Goal: Information Seeking & Learning: Find specific page/section

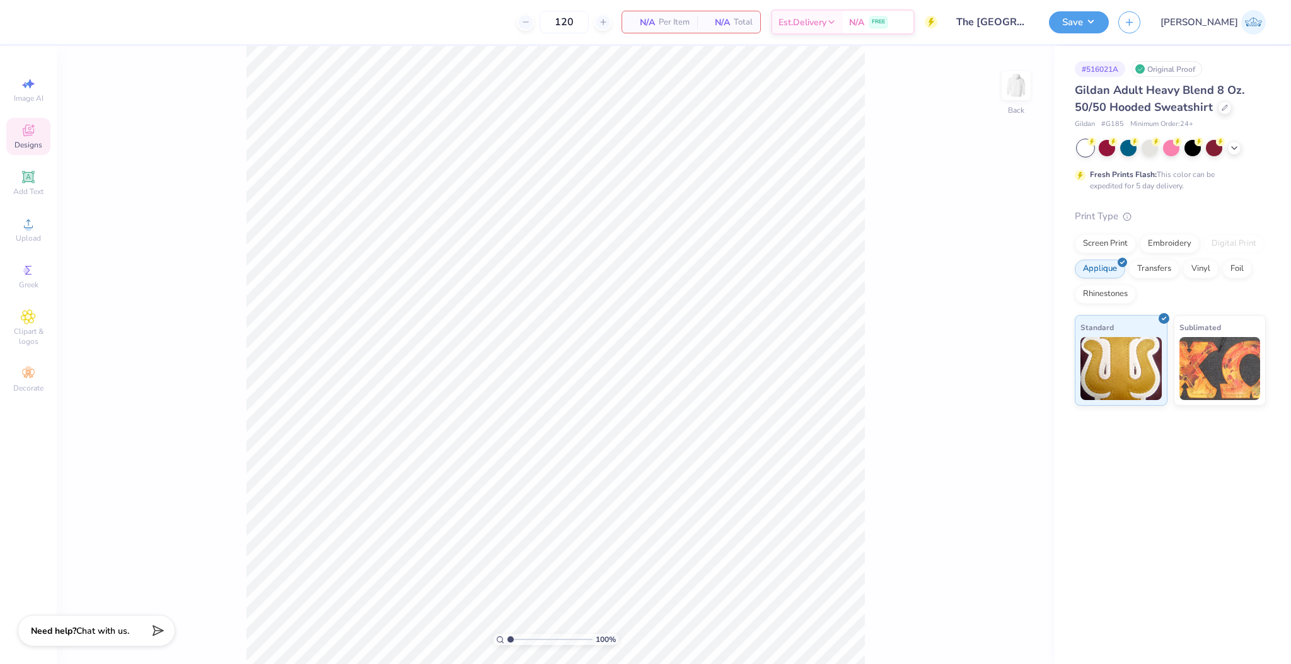
click at [45, 122] on div "Designs" at bounding box center [28, 136] width 44 height 37
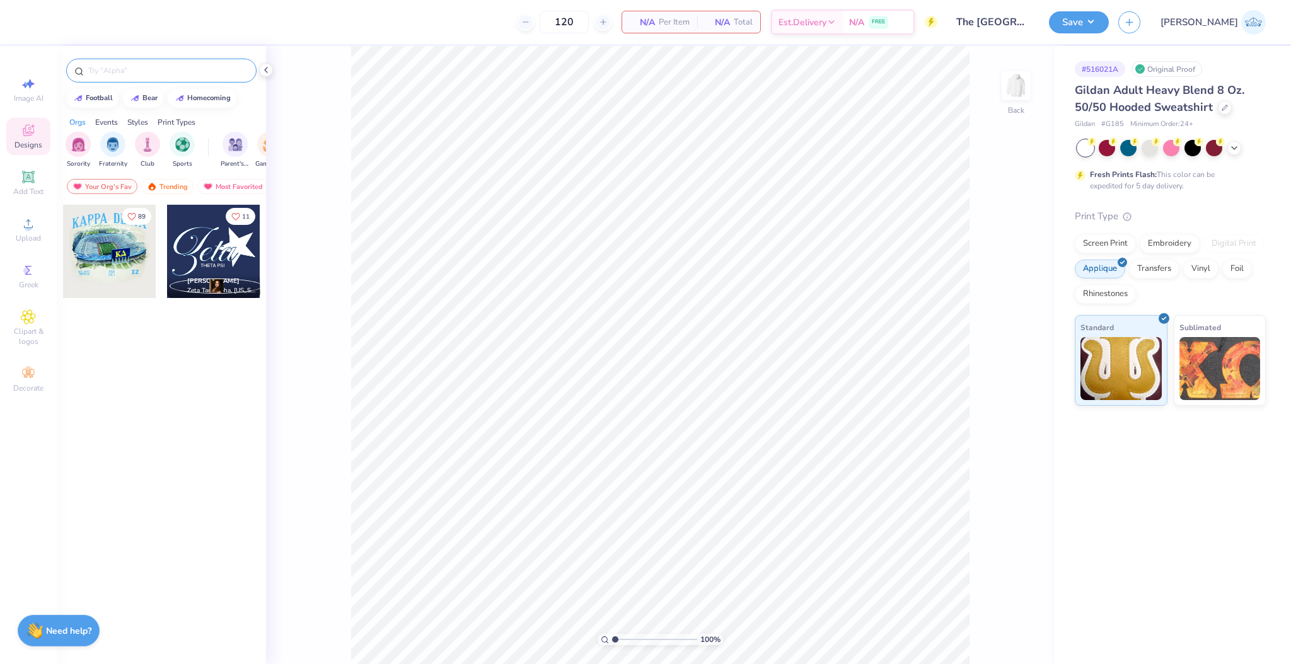
click at [137, 78] on div at bounding box center [161, 71] width 190 height 24
click at [137, 72] on input "text" at bounding box center [167, 70] width 161 height 13
type input "l"
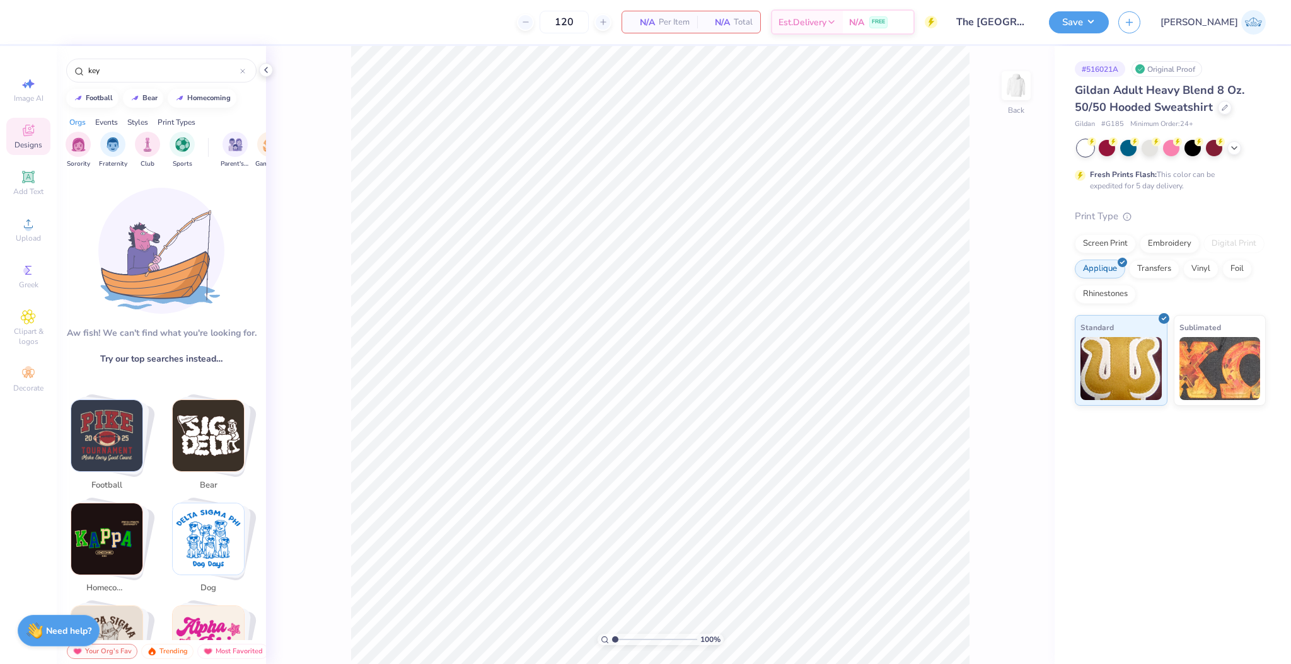
click at [182, 185] on div "[PERSON_NAME]! We can't find what you're looking for. Try our top searches inst…" at bounding box center [161, 407] width 209 height 465
click at [172, 645] on div "Trending" at bounding box center [167, 651] width 52 height 15
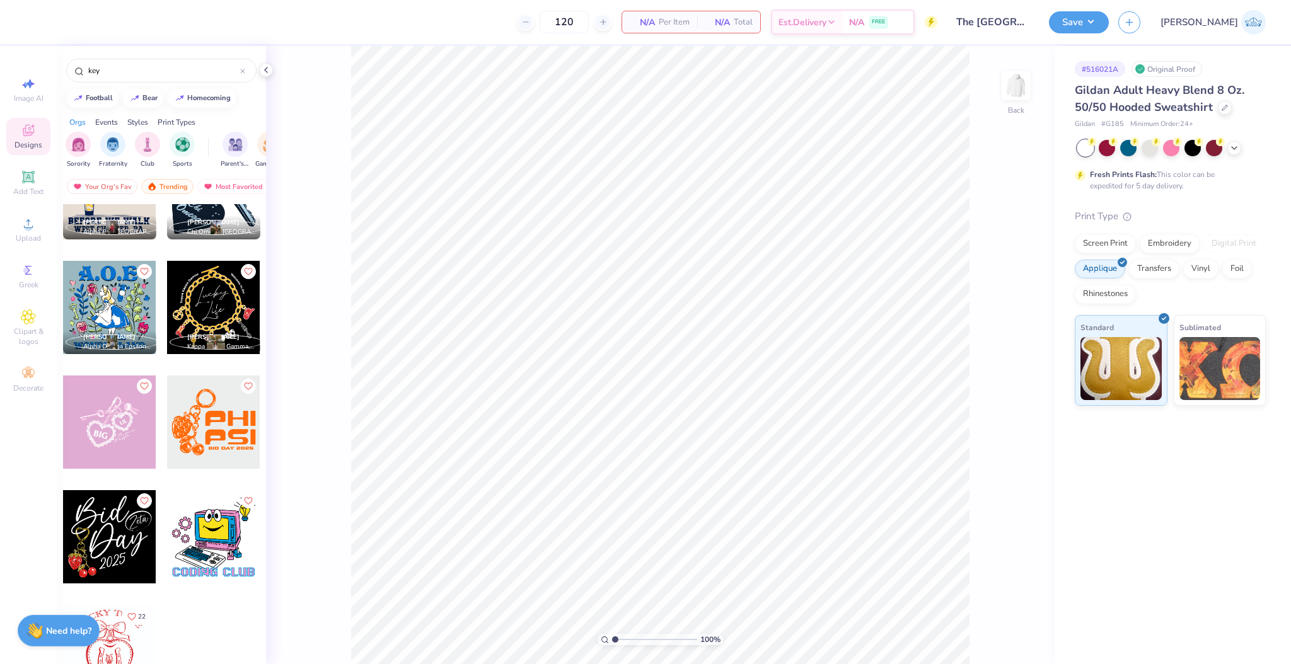
scroll to position [1213, 0]
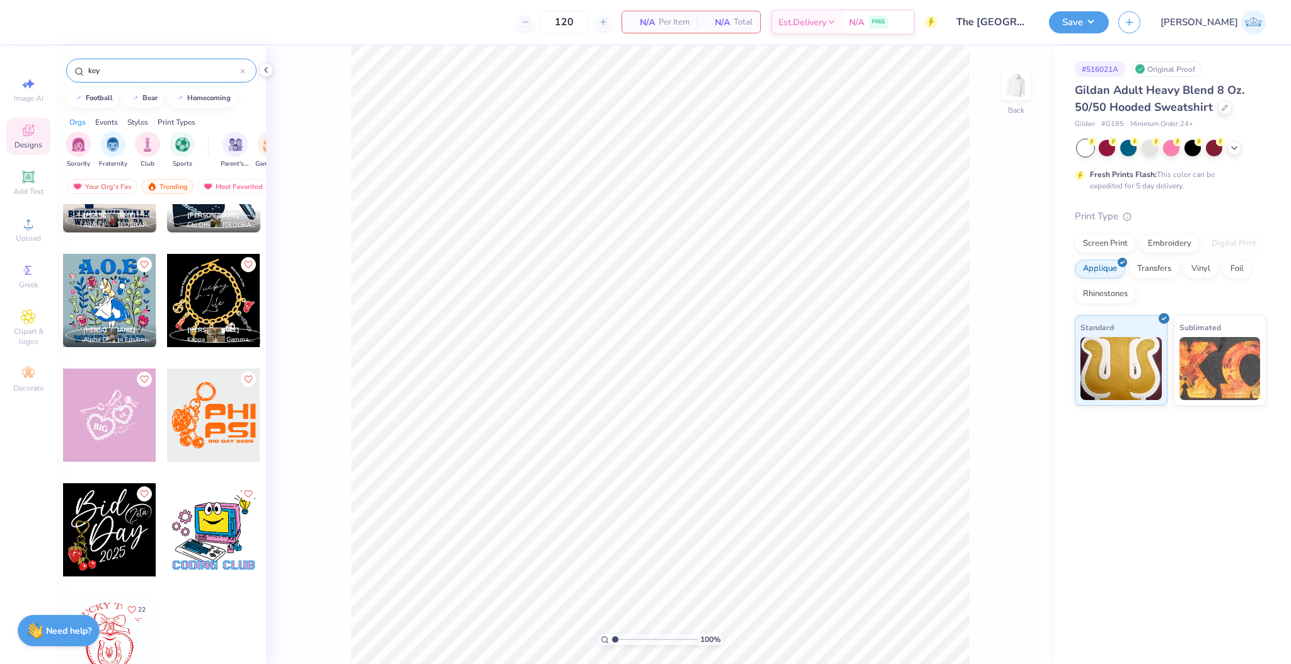
click at [98, 76] on input "key" at bounding box center [163, 70] width 153 height 13
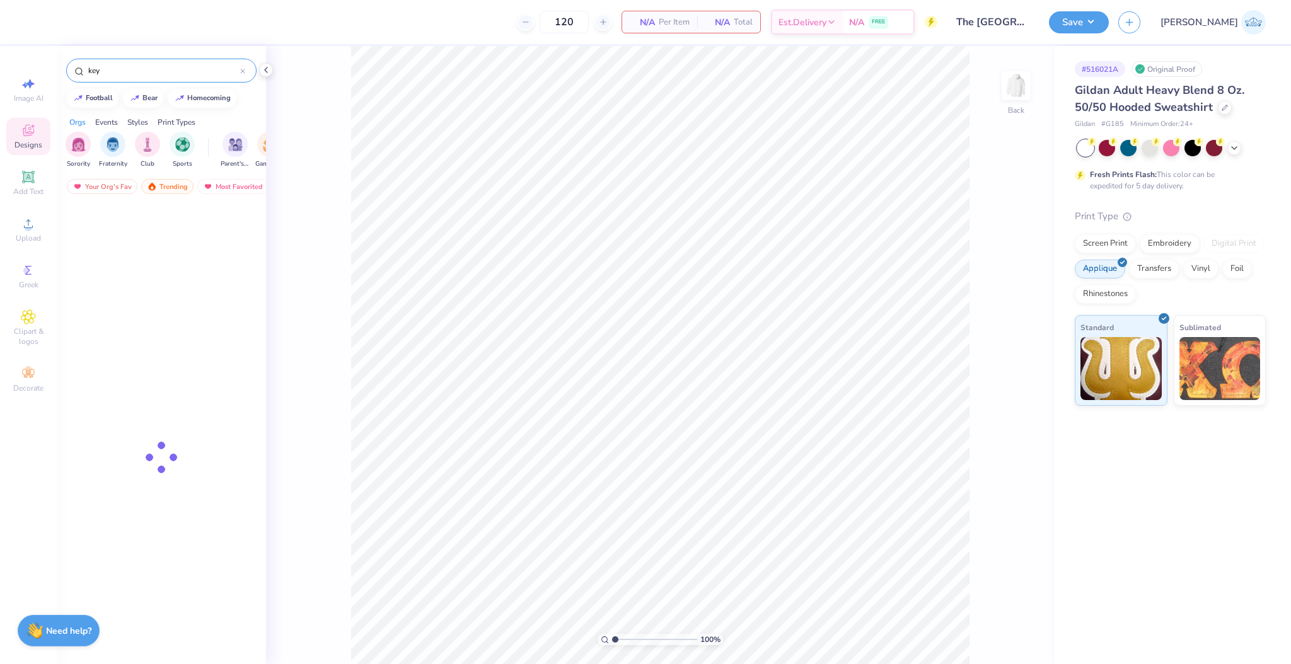
click at [98, 72] on input "key" at bounding box center [163, 70] width 153 height 13
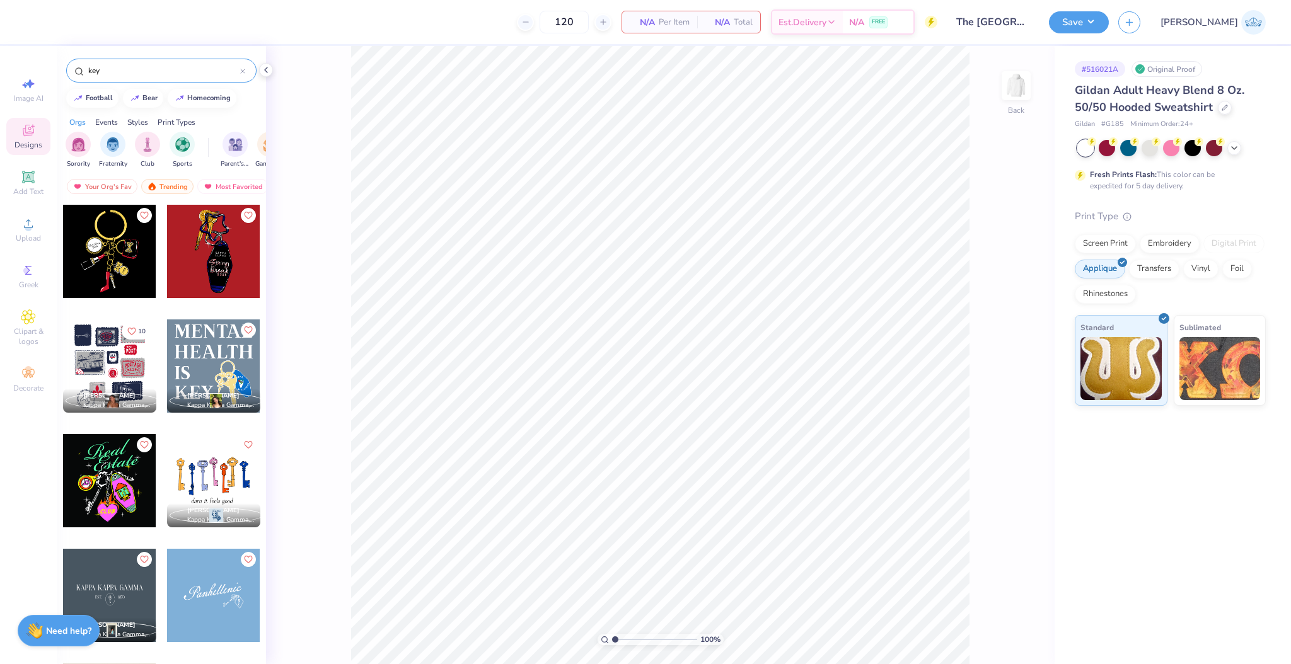
click at [98, 72] on input "key" at bounding box center [163, 70] width 153 height 13
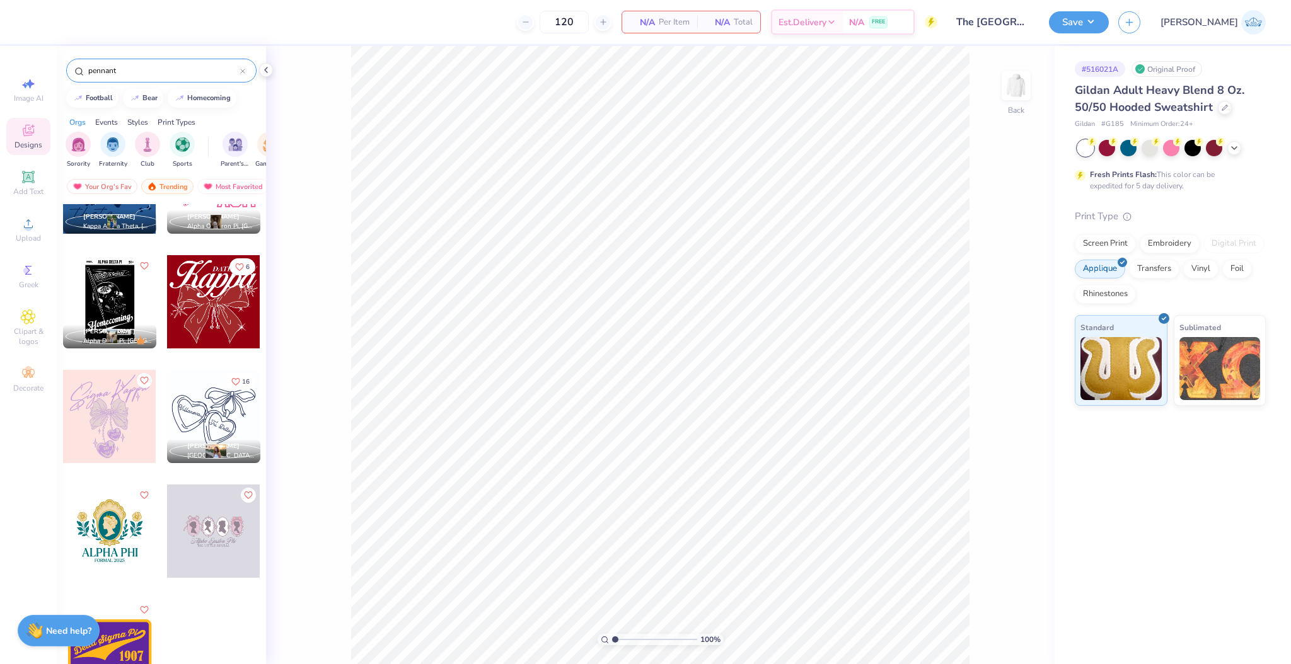
scroll to position [2819, 0]
click at [156, 71] on input "pennant" at bounding box center [163, 70] width 153 height 13
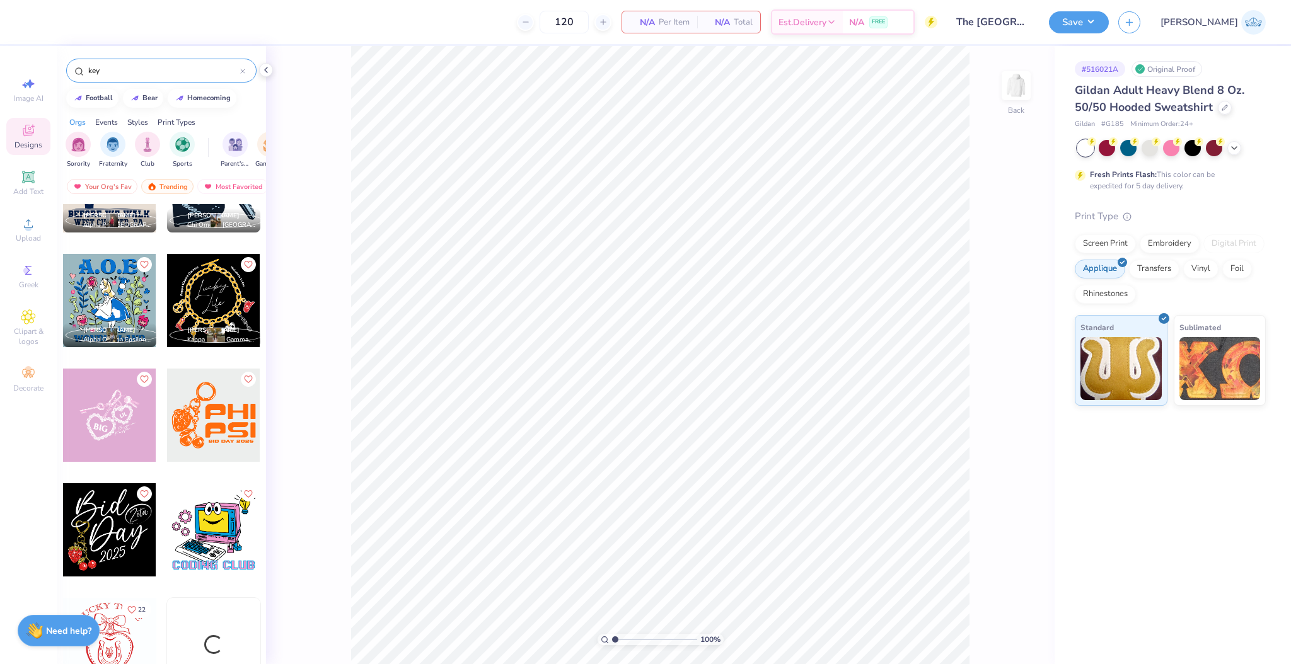
type input "key"
